Goal: Task Accomplishment & Management: Use online tool/utility

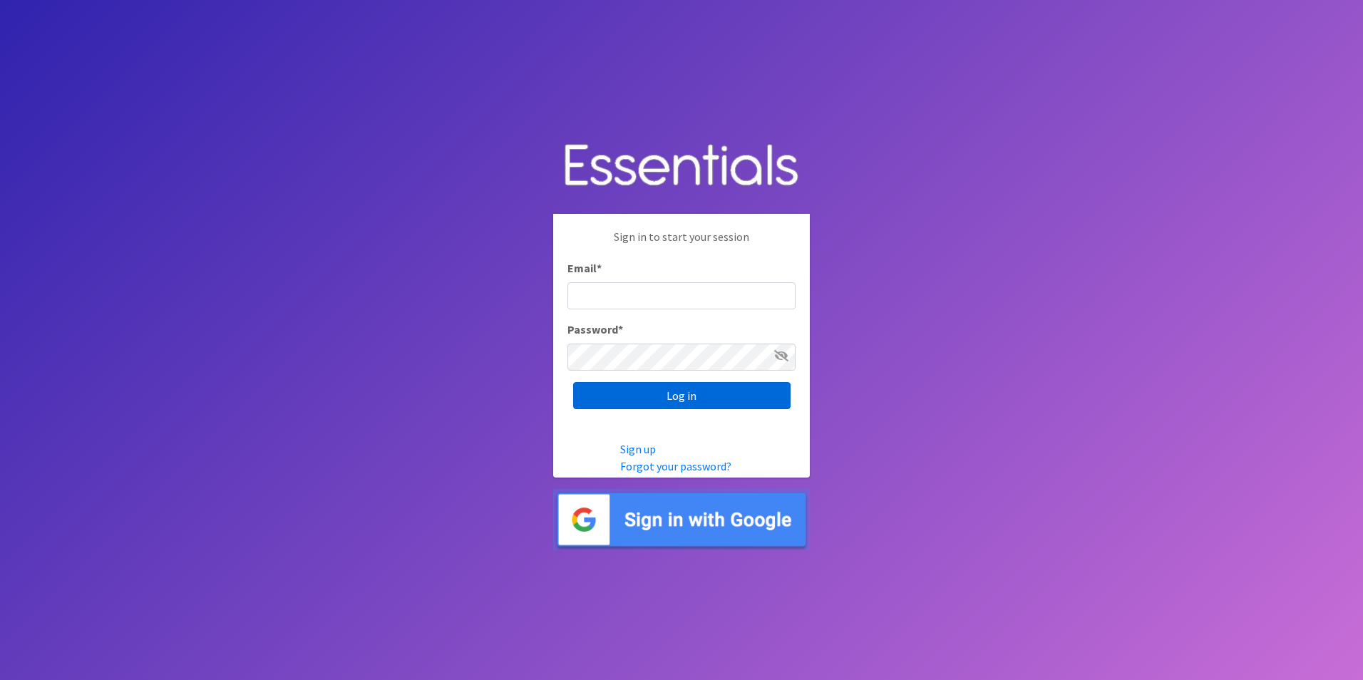
type input "[EMAIL_ADDRESS][DOMAIN_NAME]"
click at [694, 396] on input "Log in" at bounding box center [681, 395] width 217 height 27
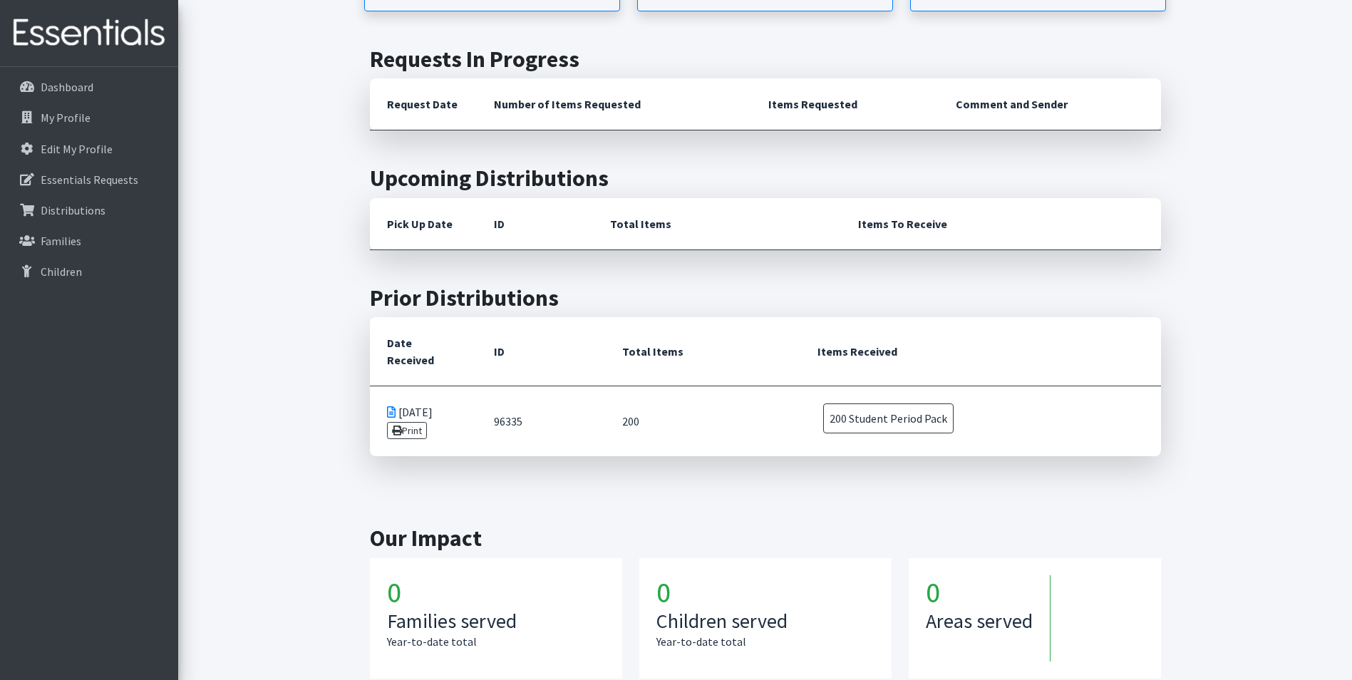
scroll to position [502, 0]
click at [901, 402] on span "200 Student Period Pack" at bounding box center [888, 417] width 130 height 30
click at [430, 385] on td "09/09/2025 Print" at bounding box center [423, 420] width 107 height 71
click at [405, 420] on link "Print" at bounding box center [407, 428] width 41 height 17
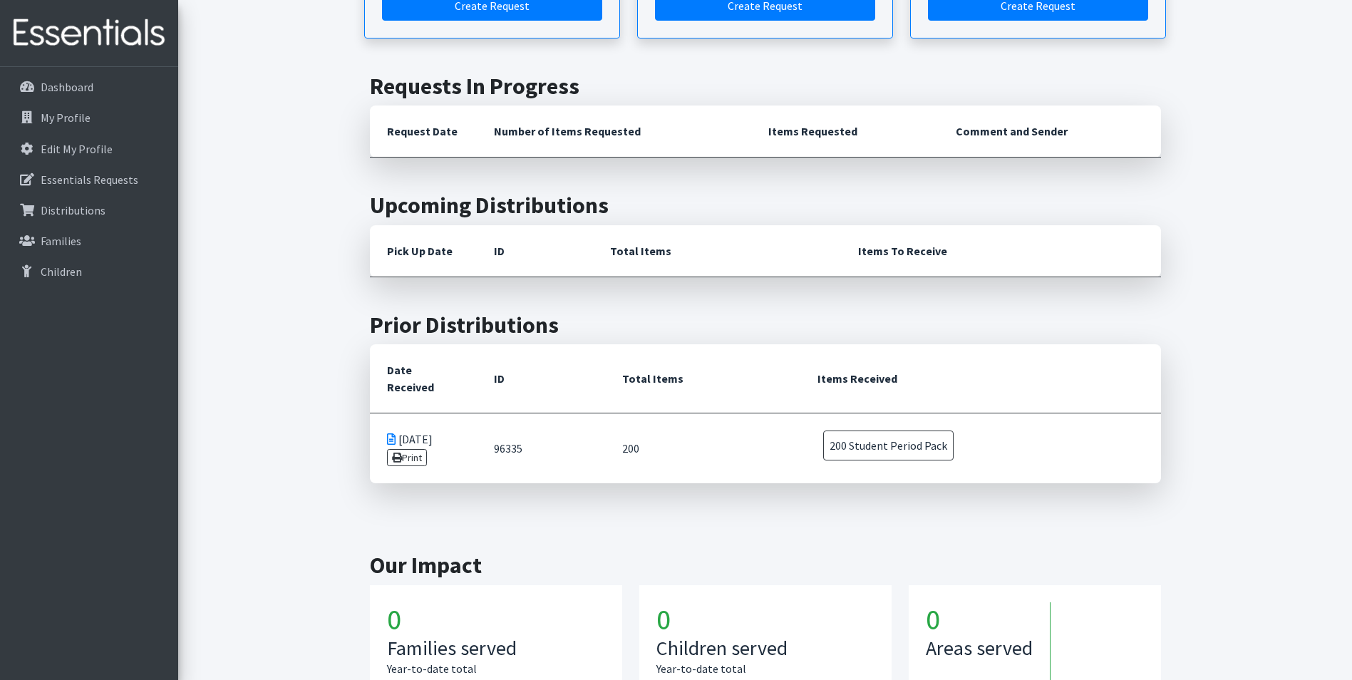
scroll to position [408, 0]
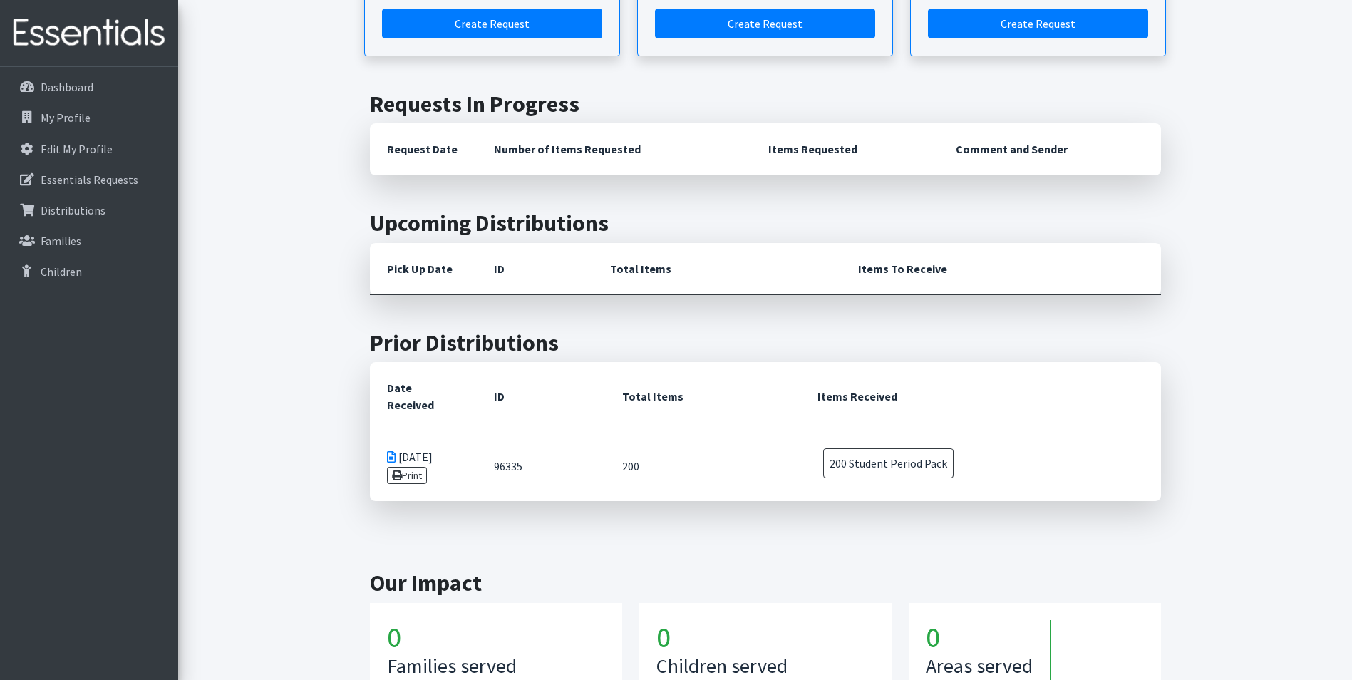
click at [390, 451] on icon at bounding box center [391, 456] width 9 height 11
click at [411, 467] on link "Print" at bounding box center [407, 475] width 41 height 17
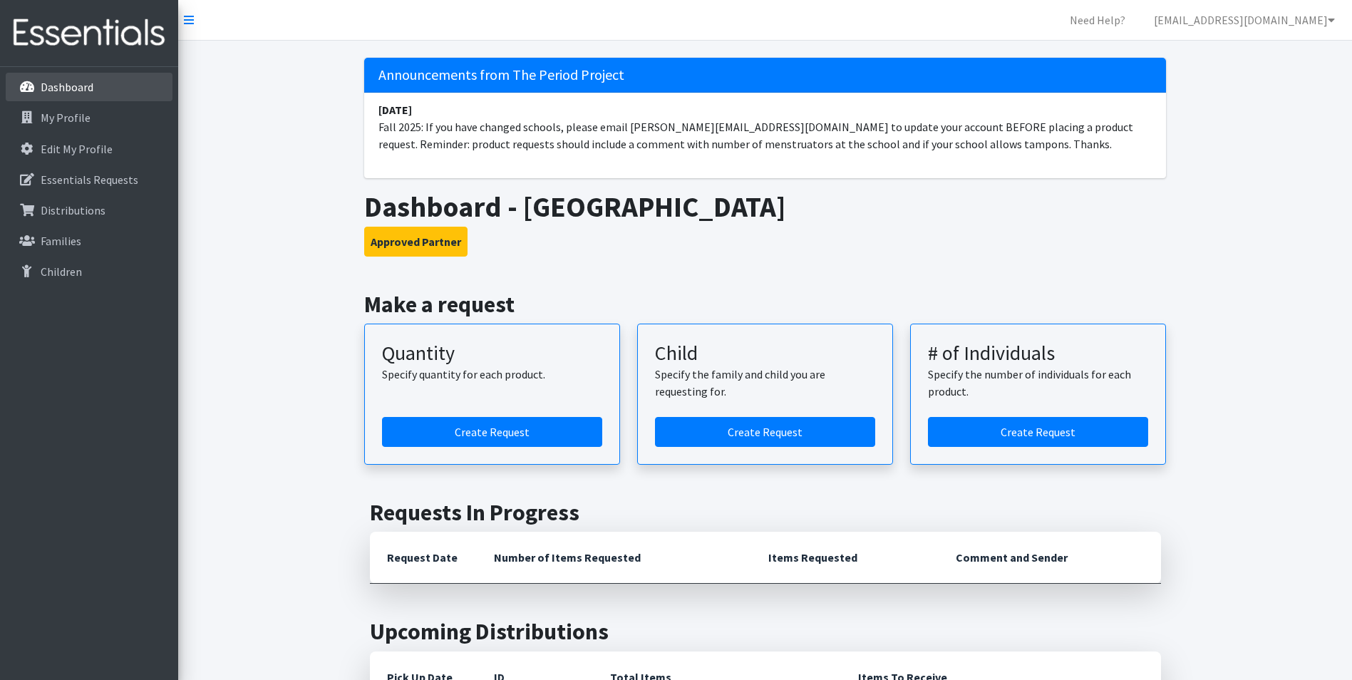
click at [67, 81] on p "Dashboard" at bounding box center [67, 87] width 53 height 14
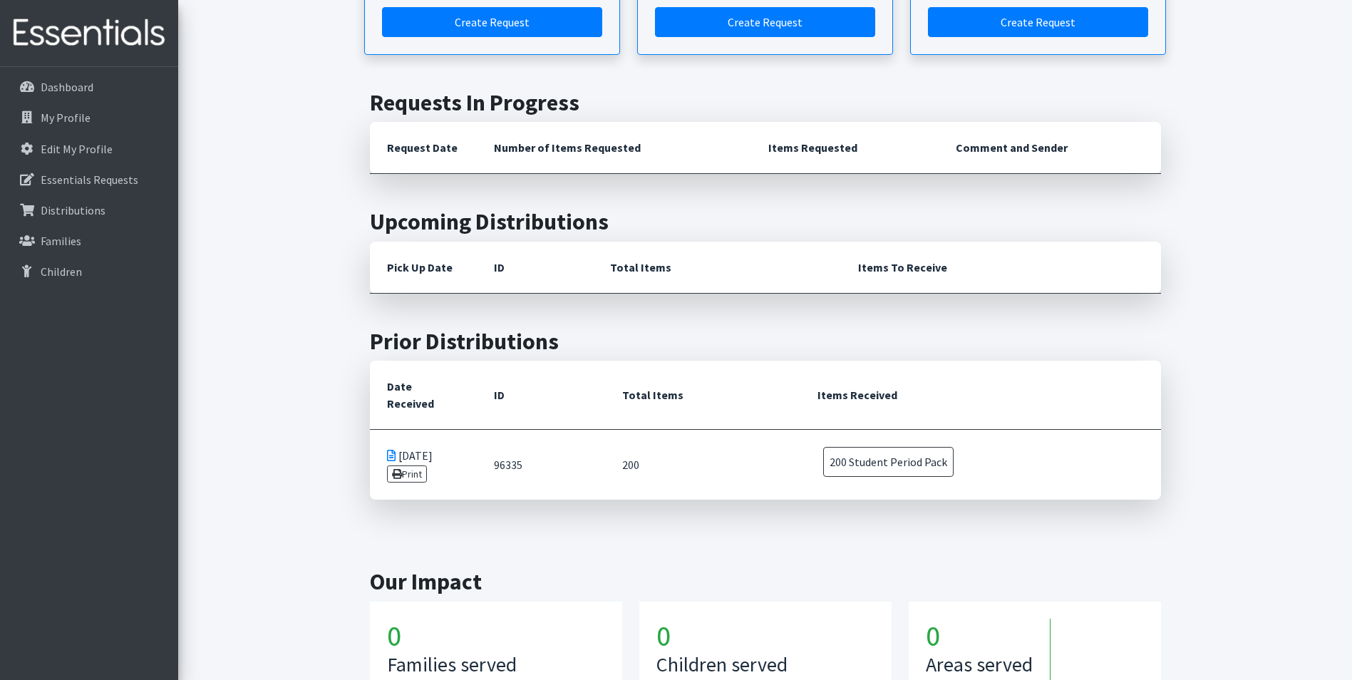
scroll to position [402, 0]
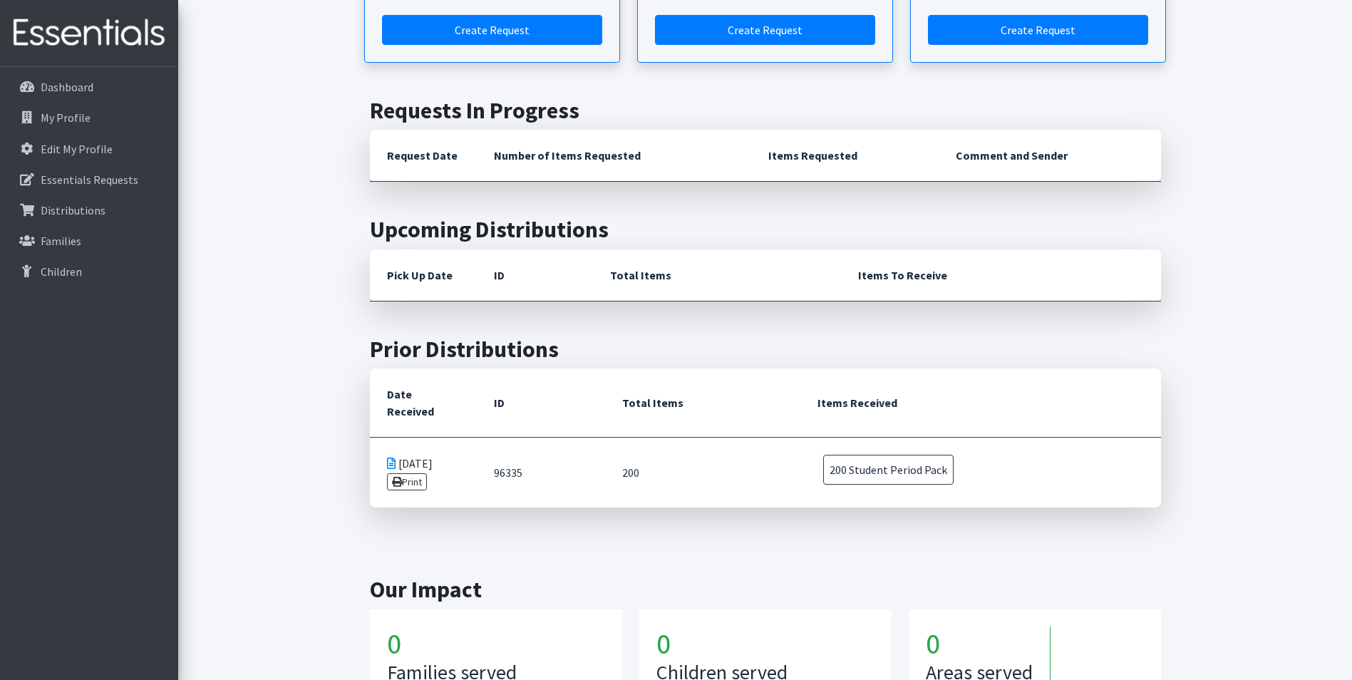
drag, startPoint x: 367, startPoint y: 406, endPoint x: 256, endPoint y: 384, distance: 113.2
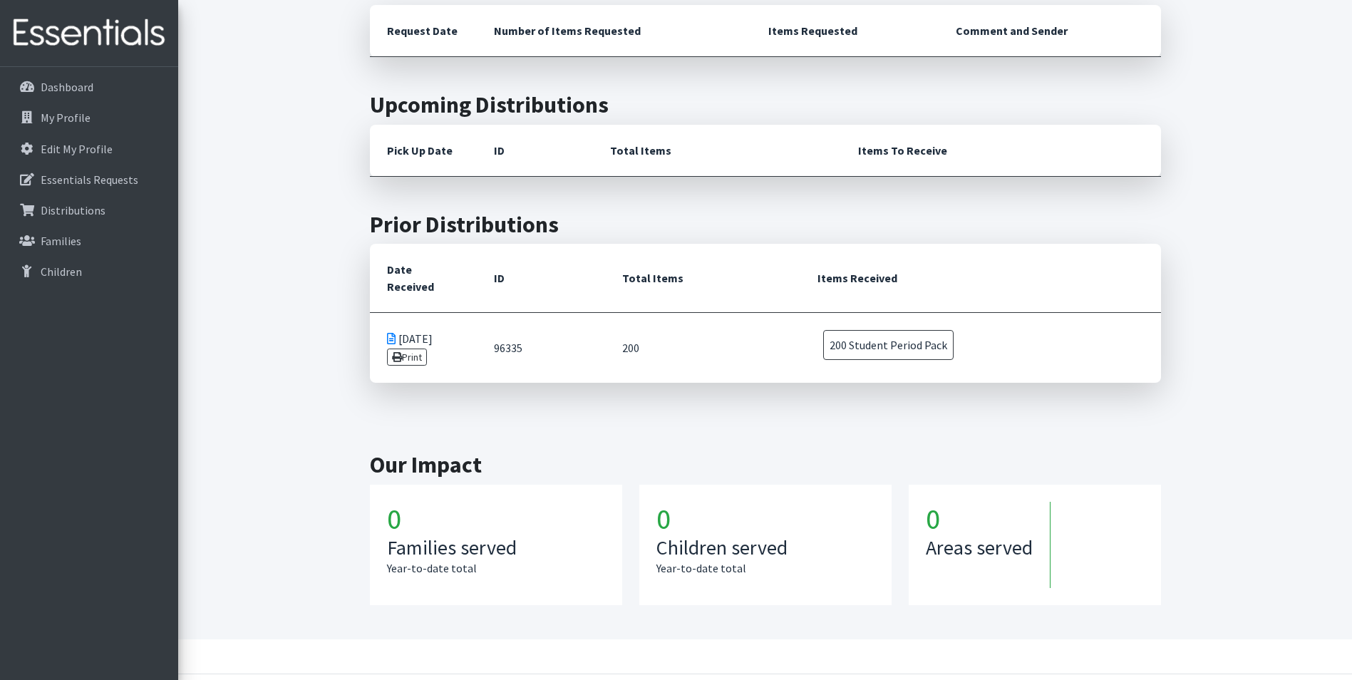
scroll to position [557, 0]
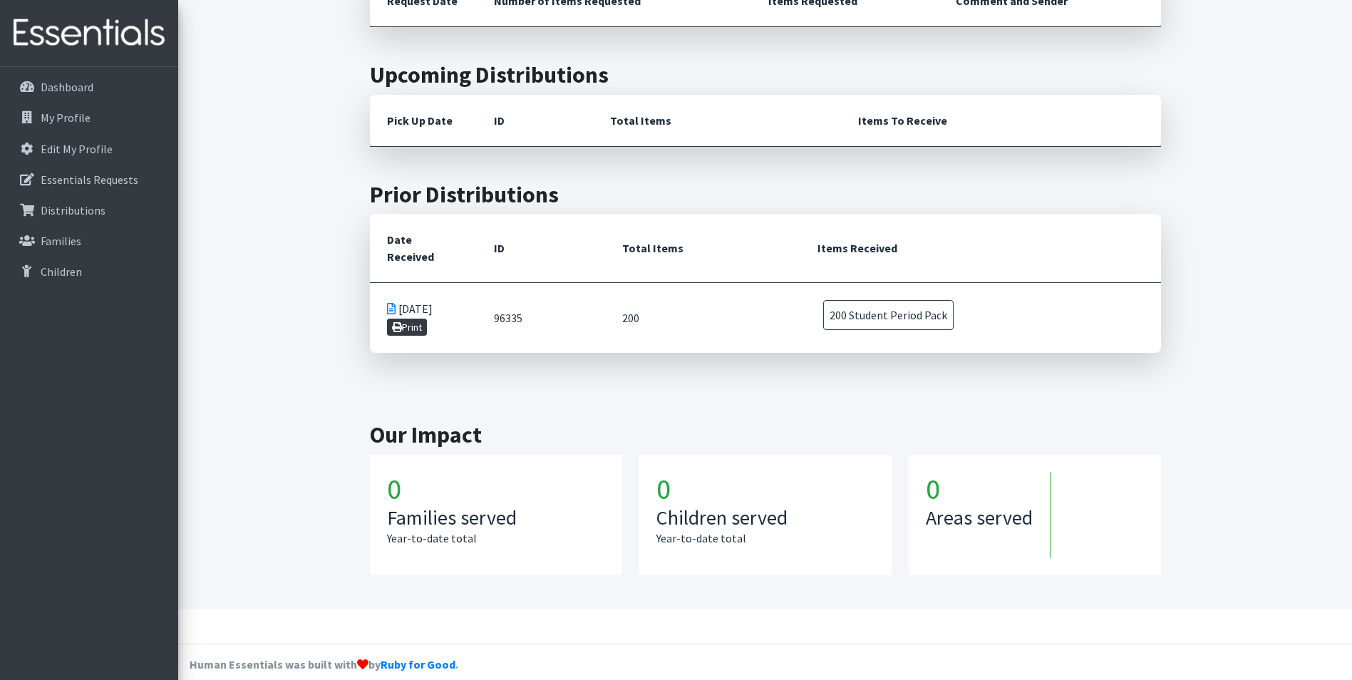
click at [412, 319] on link "Print" at bounding box center [407, 327] width 41 height 17
